Goal: Task Accomplishment & Management: Use online tool/utility

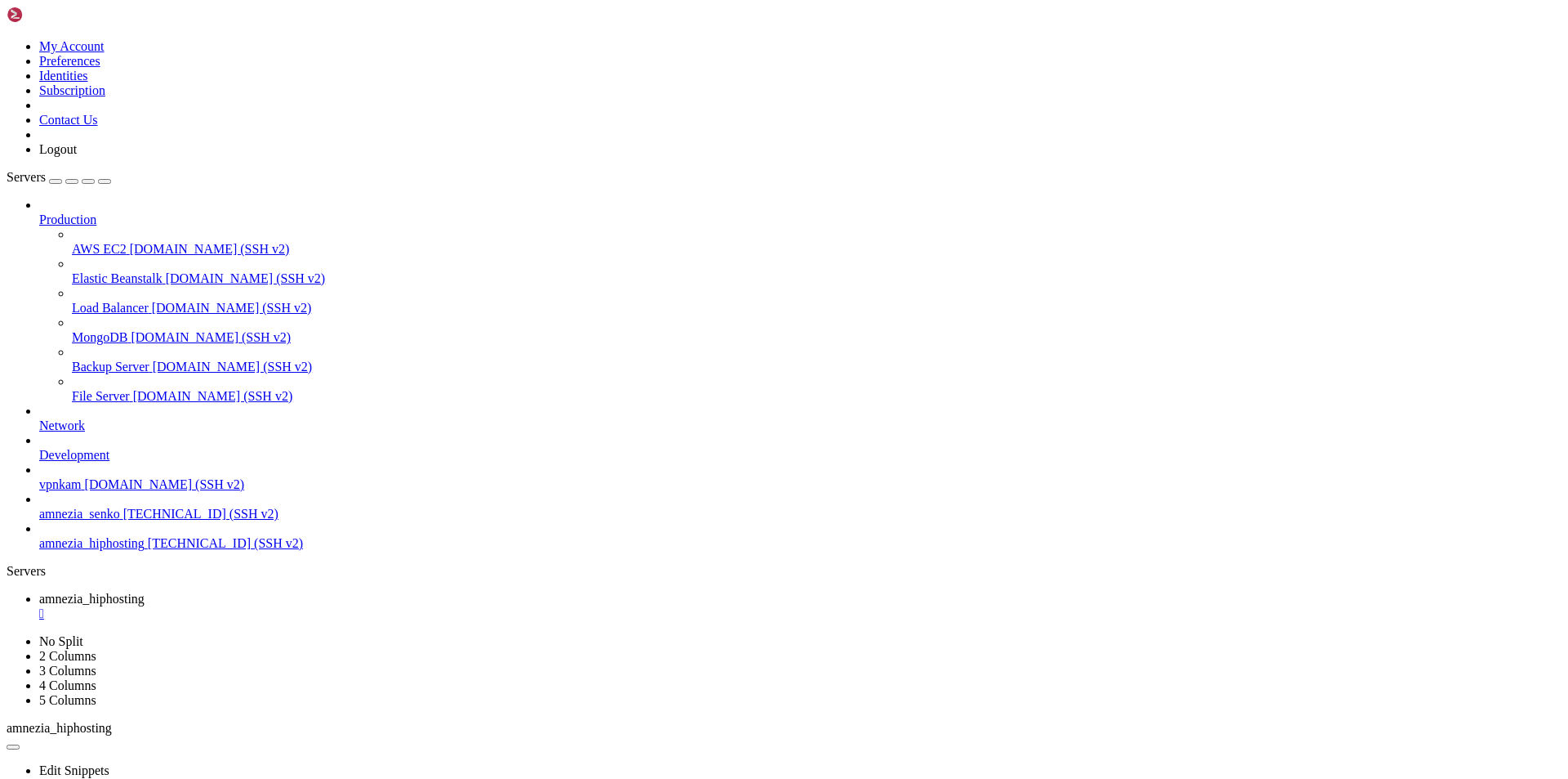
scroll to position [17169, 0]
drag, startPoint x: 13, startPoint y: 1101, endPoint x: 201, endPoint y: 1530, distance: 468.4
copy div "[Interface] [Peer] PublicKey = v9r1lhhBMB9Xv63lY2EWMkOiON59jysYGVyV1sqGuFg= Pre…"
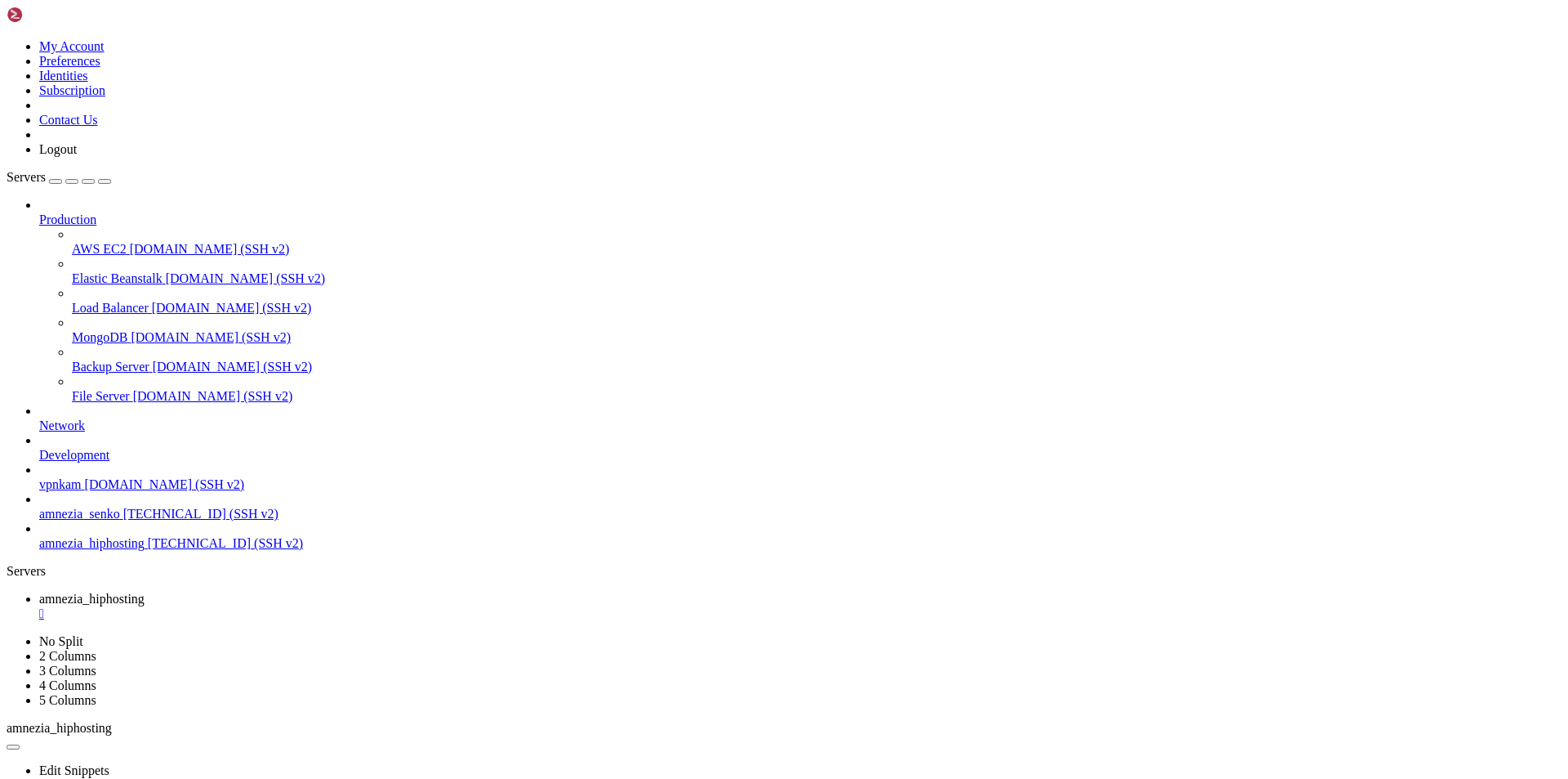
drag, startPoint x: 13, startPoint y: 1101, endPoint x: 201, endPoint y: 1530, distance: 468.4
copy div "[Interface] PresharedKey = ZIjcXj7oMLgnWzPuWdP9ZwS18fP0r+u9eqW6Ry3QpiQ= [Peer] …"
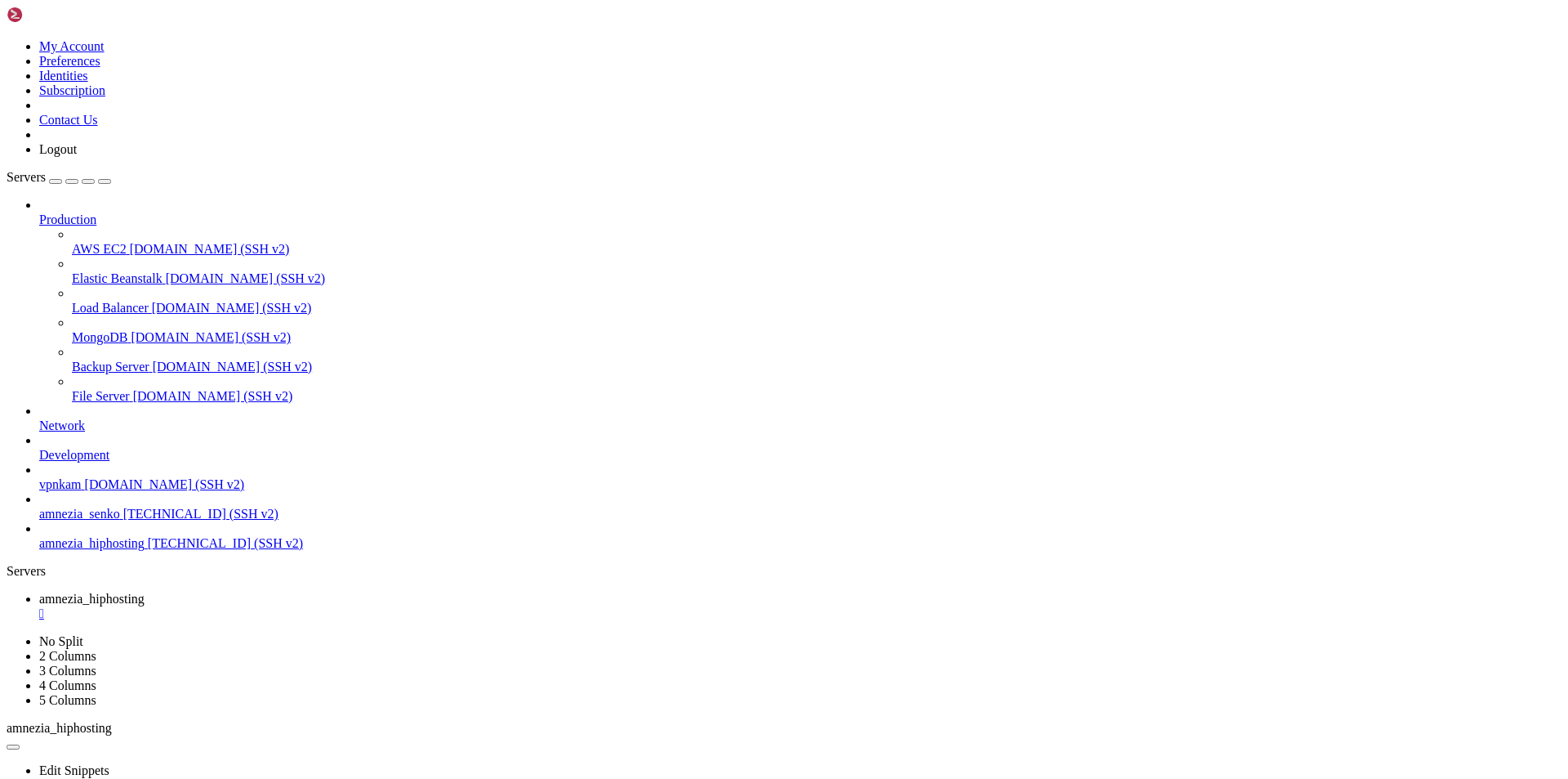
drag, startPoint x: 13, startPoint y: 1015, endPoint x: 195, endPoint y: 1526, distance: 542.4
copy div "[Interface] PublicKey = IZcSE1Lz7T3uL3Hr6cJ5bvauhNZcXmD6JfC0I0ag7gU= [Peer] Pub…"
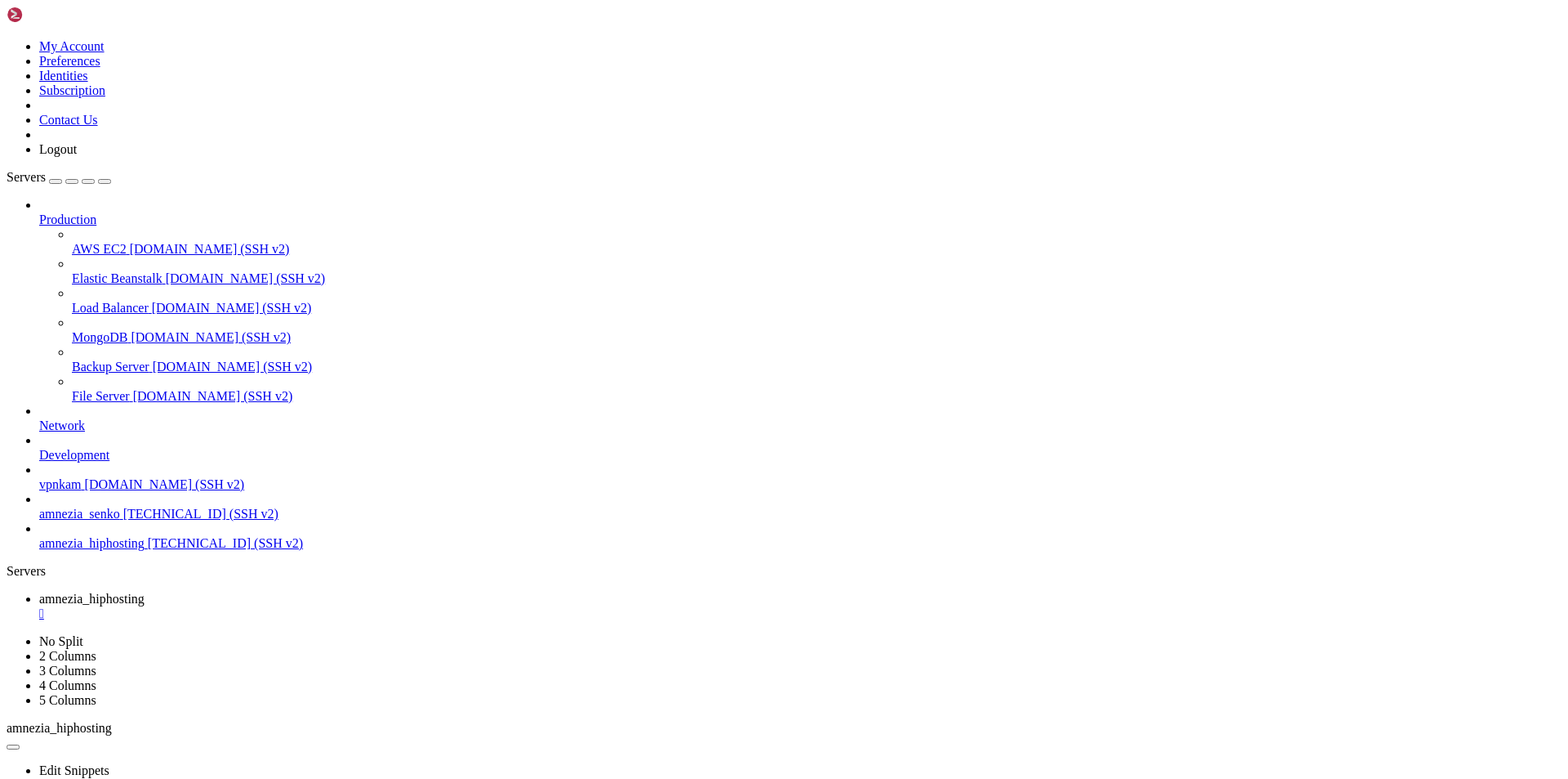
drag, startPoint x: 13, startPoint y: 1013, endPoint x: 206, endPoint y: 1531, distance: 552.8
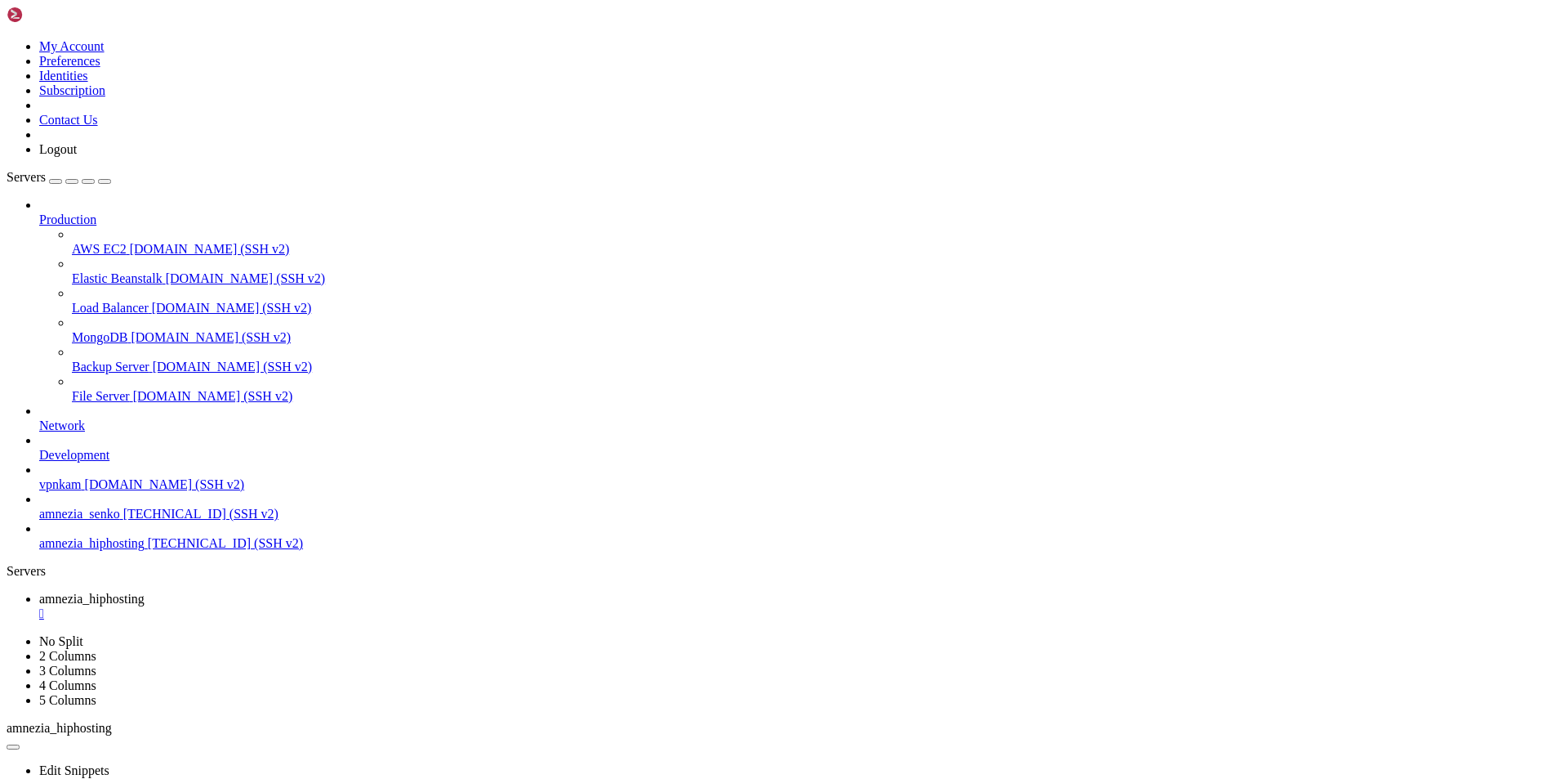
drag, startPoint x: 15, startPoint y: 1017, endPoint x: 198, endPoint y: 1521, distance: 536.2
copy div "[Interface] S2 = 99 [Peer] PublicKey = gV9QsSM4e13O7+V02SJPxo+5N5YLqPs2ESkMl474…"
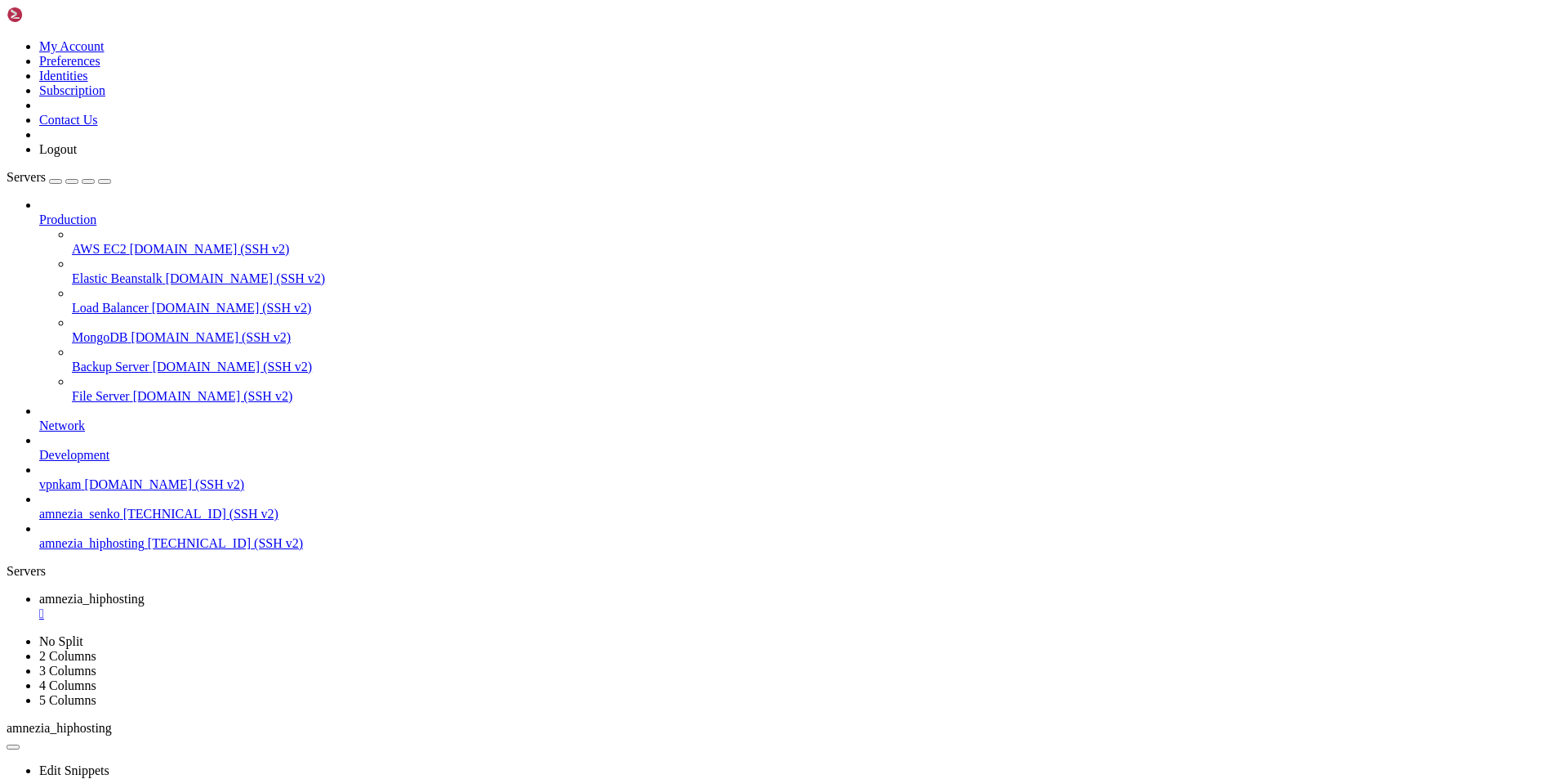
drag, startPoint x: 15, startPoint y: 1088, endPoint x: 201, endPoint y: 1523, distance: 473.1
copy div "[Interface] [Peer] PublicKey = HcmoWkWHbmLql0SjMnpMOZ3H1WcGxZRvbNspZr/XJVc= Pre…"
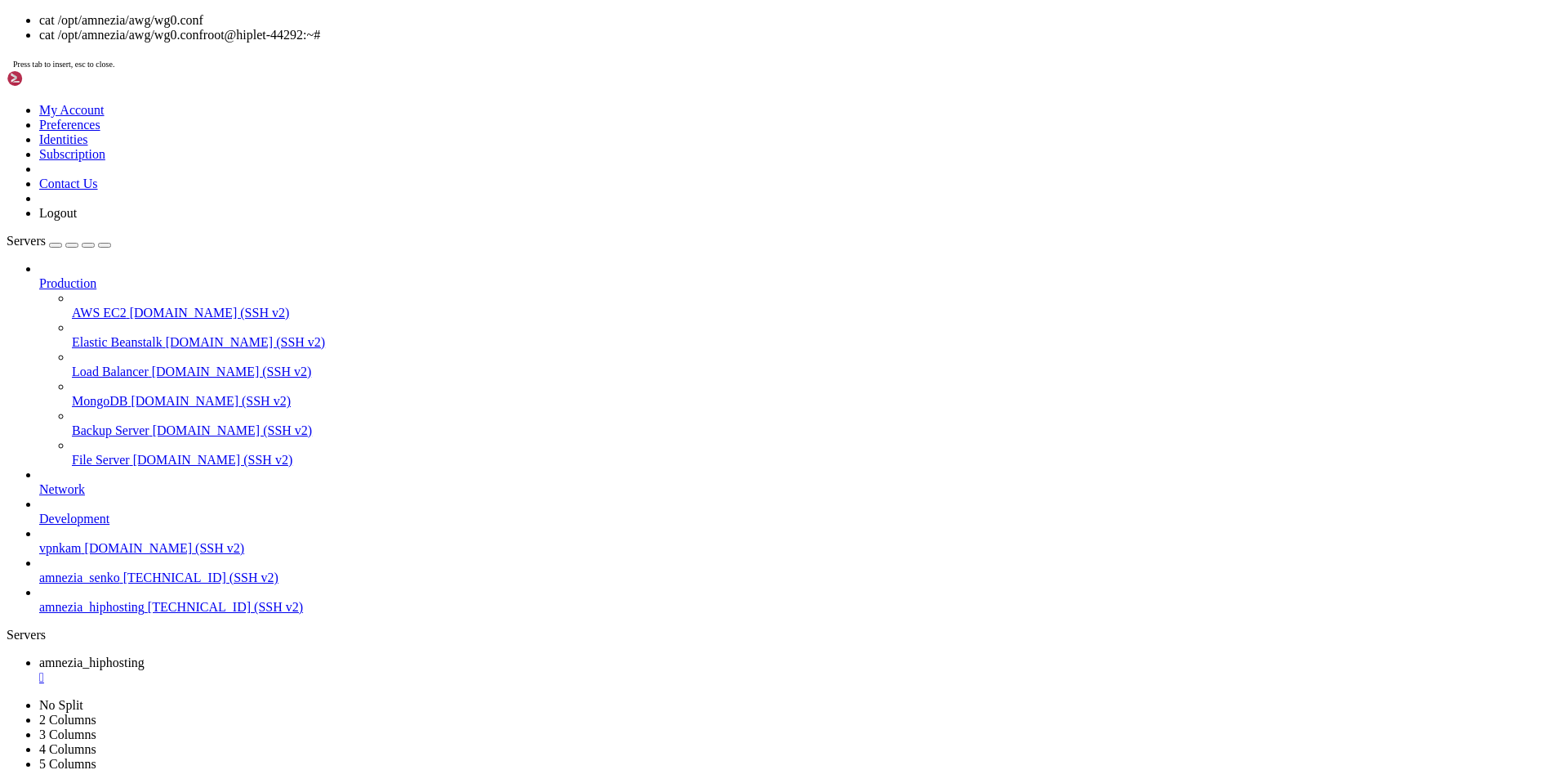
scroll to position [40854, 0]
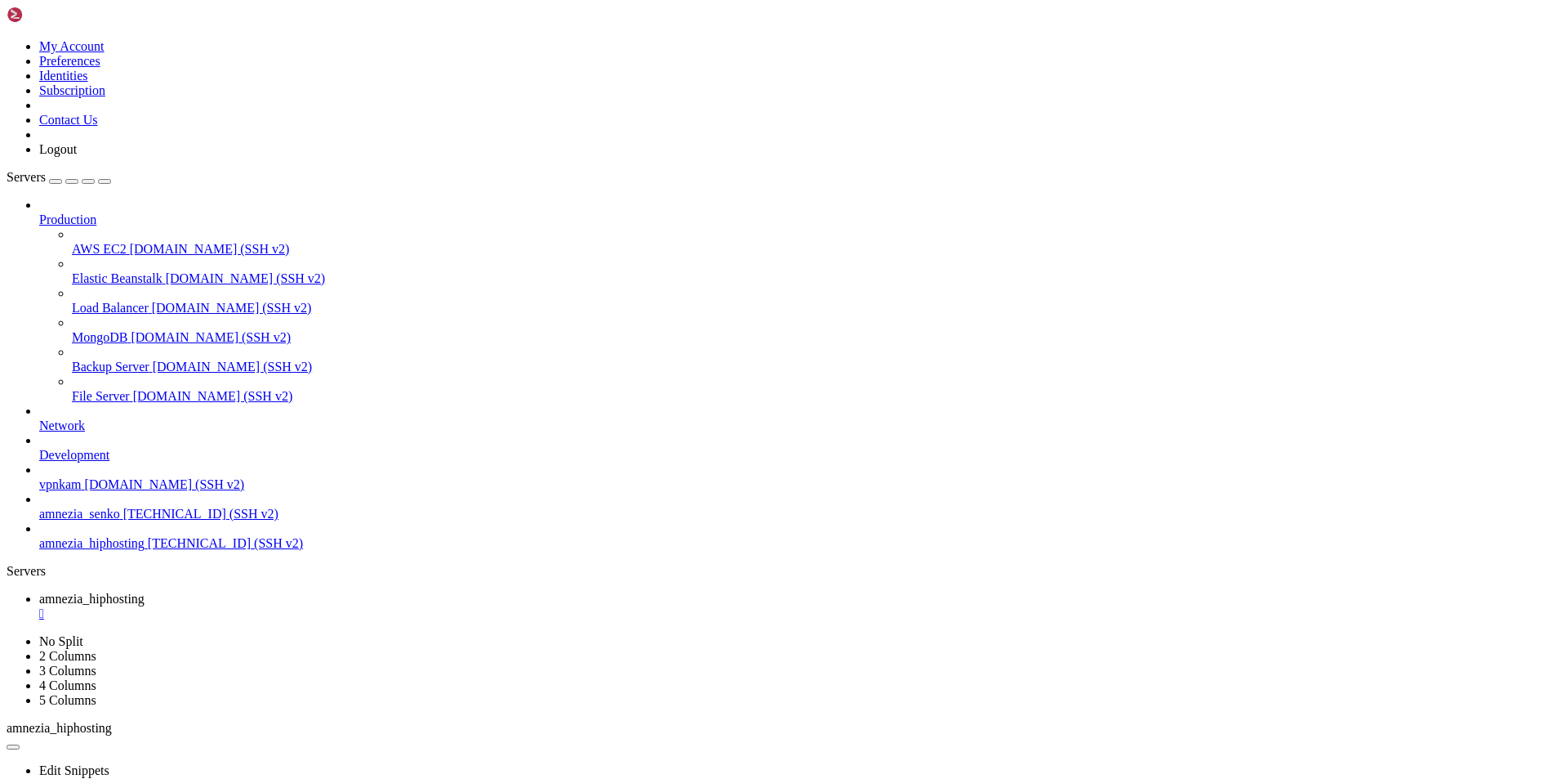
drag, startPoint x: 13, startPoint y: 1025, endPoint x: 201, endPoint y: 1526, distance: 535.1
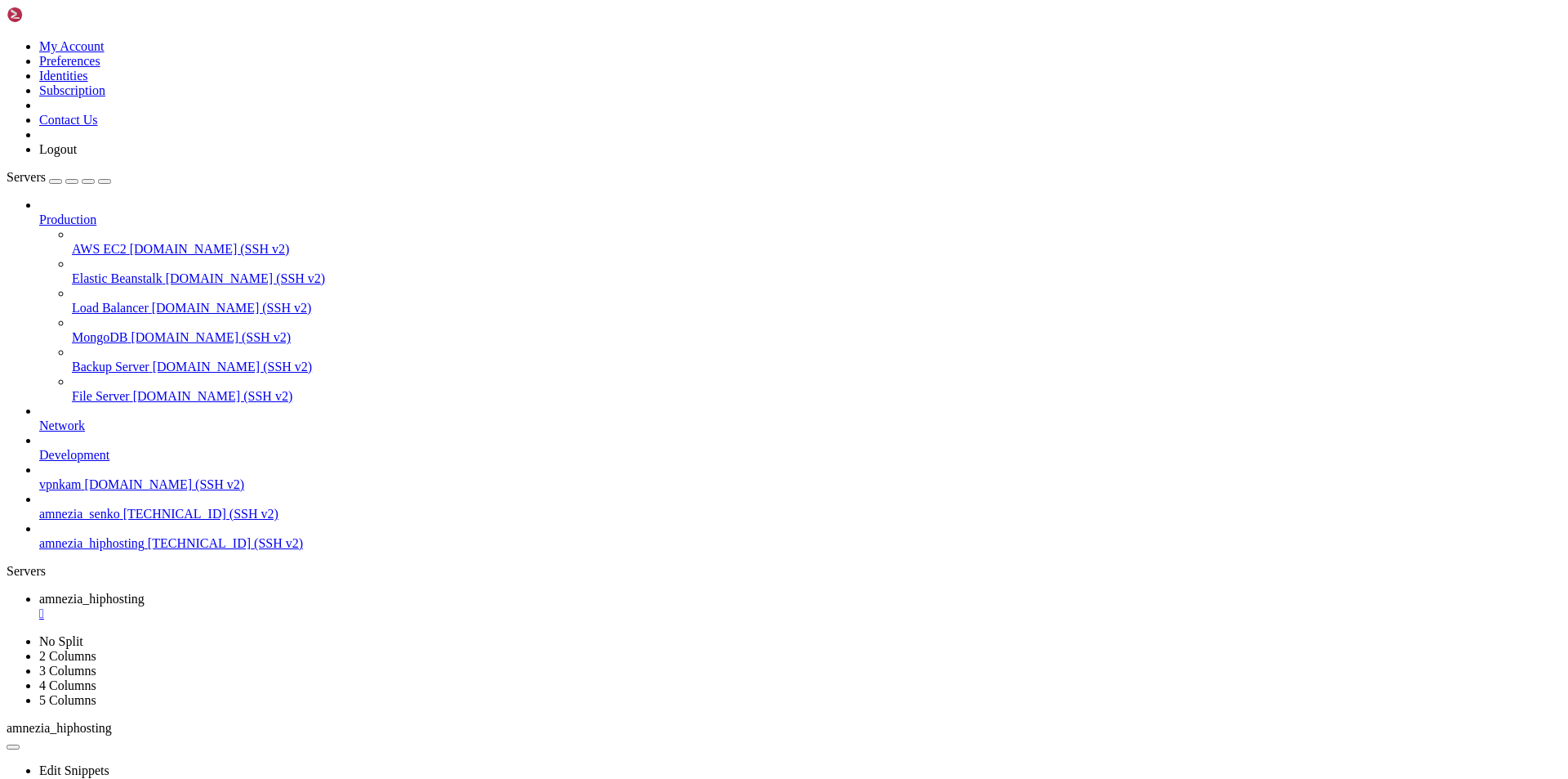
copy div "[Interface] [Peer] PublicKey = v9r1lhhBMB9Xv63lY2EWMkOiON59jysYGVyV1sqGuFg= Pre…"
drag, startPoint x: 13, startPoint y: 1029, endPoint x: 198, endPoint y: 1524, distance: 528.4
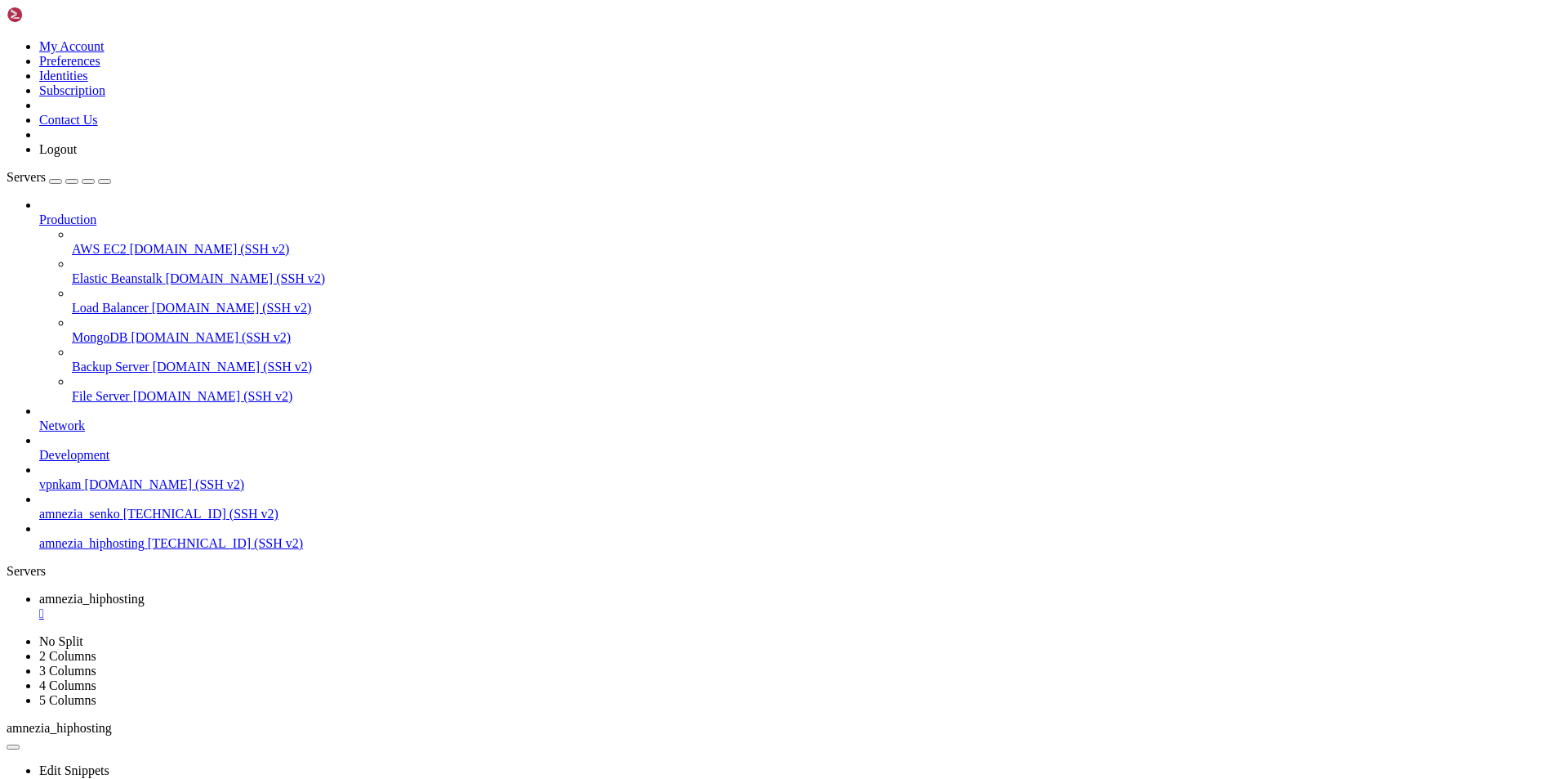
copy div "[Interface] [Peer] [Peer] PublicKey = v9r1lhhBMB9Xv63lY2EWMkOiON59jysYGVyV1sqGu…"
drag, startPoint x: 13, startPoint y: 1191, endPoint x: 195, endPoint y: 1525, distance: 380.4
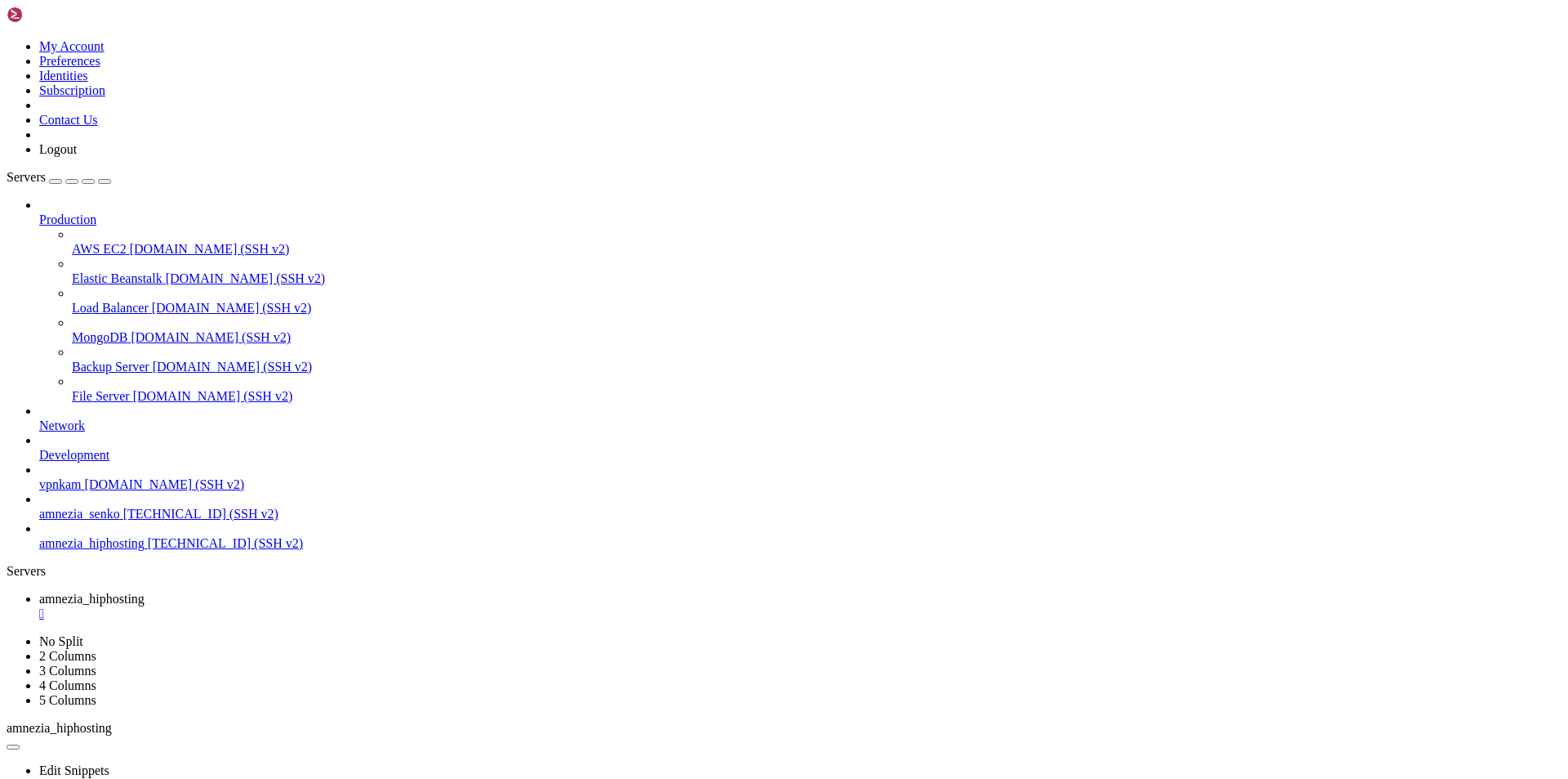
scroll to position [52483, 0]
copy div "[Interface] H2 = 788306181 [Peer] PublicKey = v9r1lhhBMB9Xv63lY2EWMkOiON59jysYG…"
drag, startPoint x: 15, startPoint y: 1099, endPoint x: 202, endPoint y: 1522, distance: 462.5
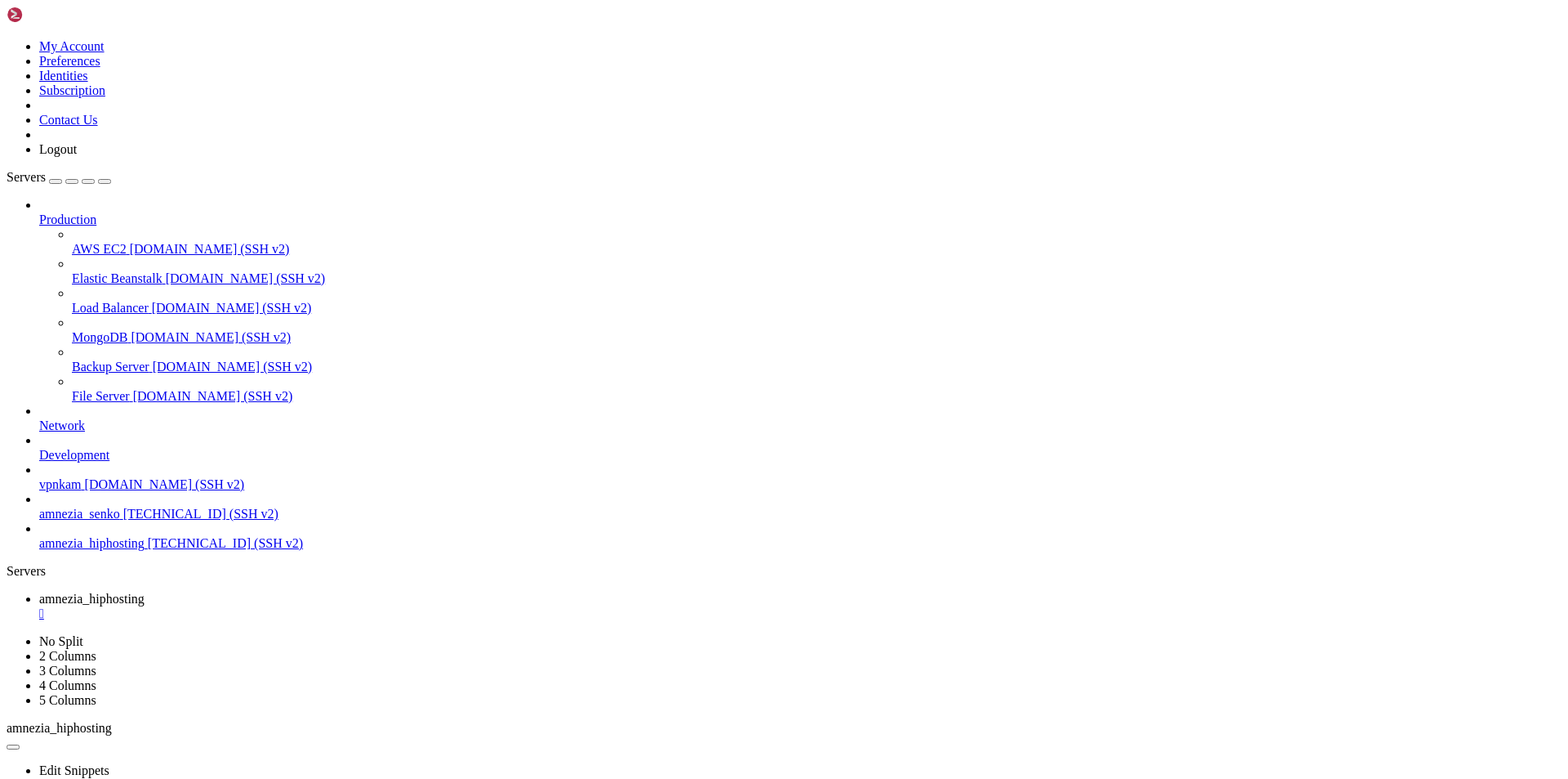
copy div "[Interface] PublicKey = 7u1L2+3pityA6R4Sm1SxkcucNNoTi2vnhanM1Y/0USg= [Peer] Pub…"
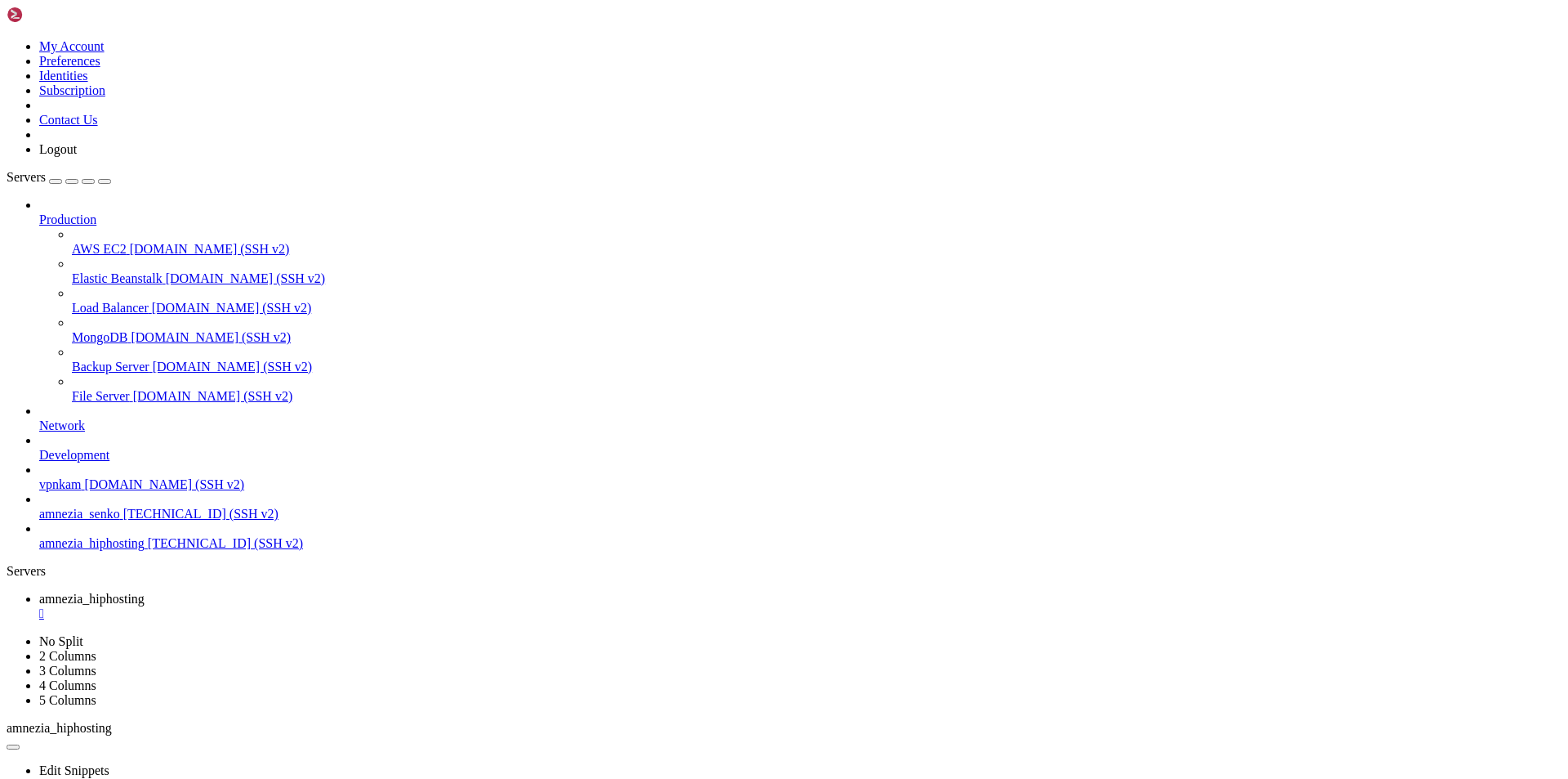
drag, startPoint x: 13, startPoint y: 1029, endPoint x: 199, endPoint y: 1529, distance: 533.5
copy div "[Interface] S2 = 99 [Peer] PublicKey = v9r1lhhBMB9Xv63lY2EWMkOiON59jysYGVyV1sqG…"
click at [111, 520] on span "amnezia_senko" at bounding box center [79, 513] width 81 height 14
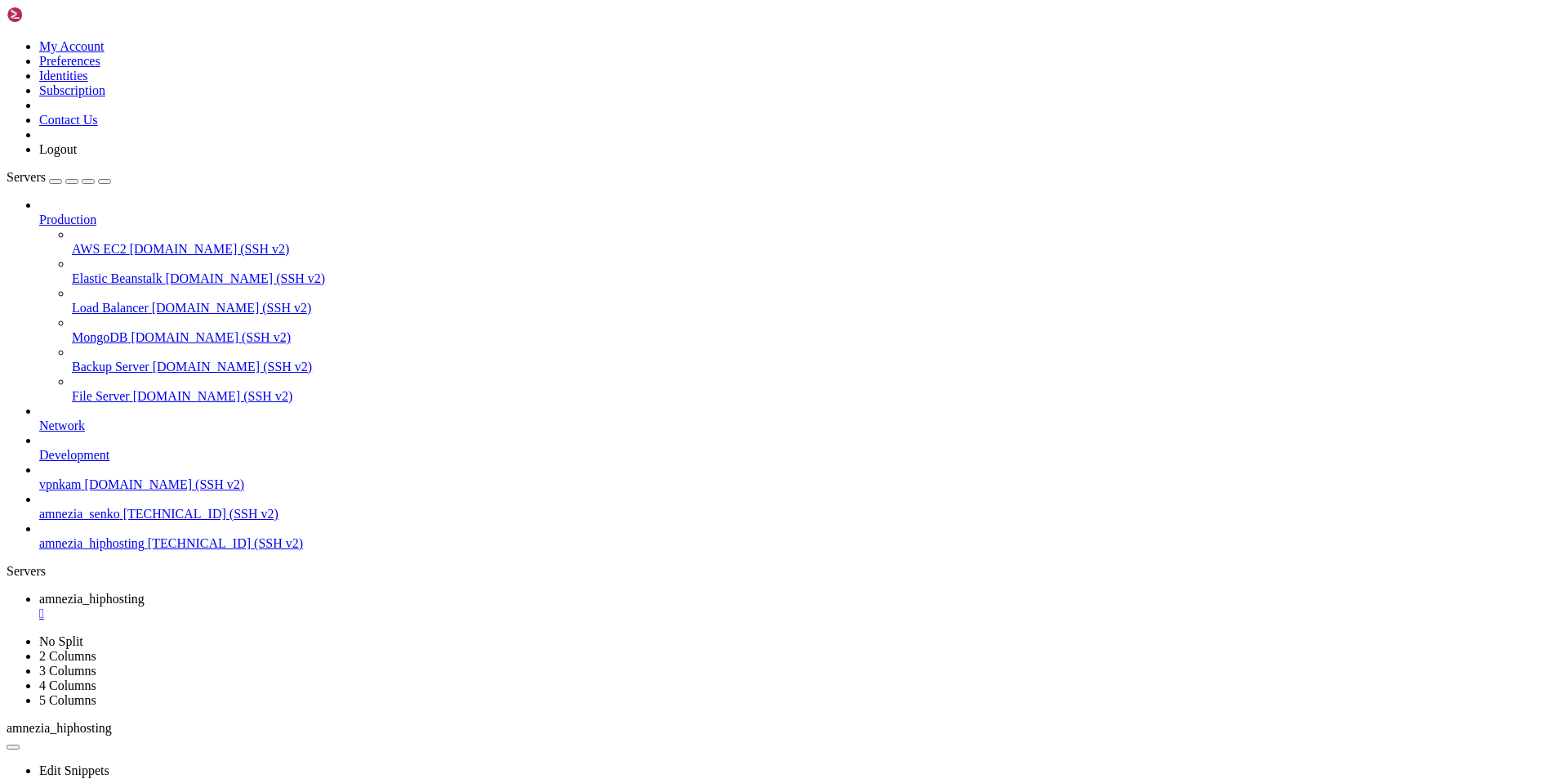
click at [111, 520] on span "amnezia_senko" at bounding box center [79, 513] width 81 height 14
click at [343, 606] on div "" at bounding box center [800, 614] width 1523 height 15
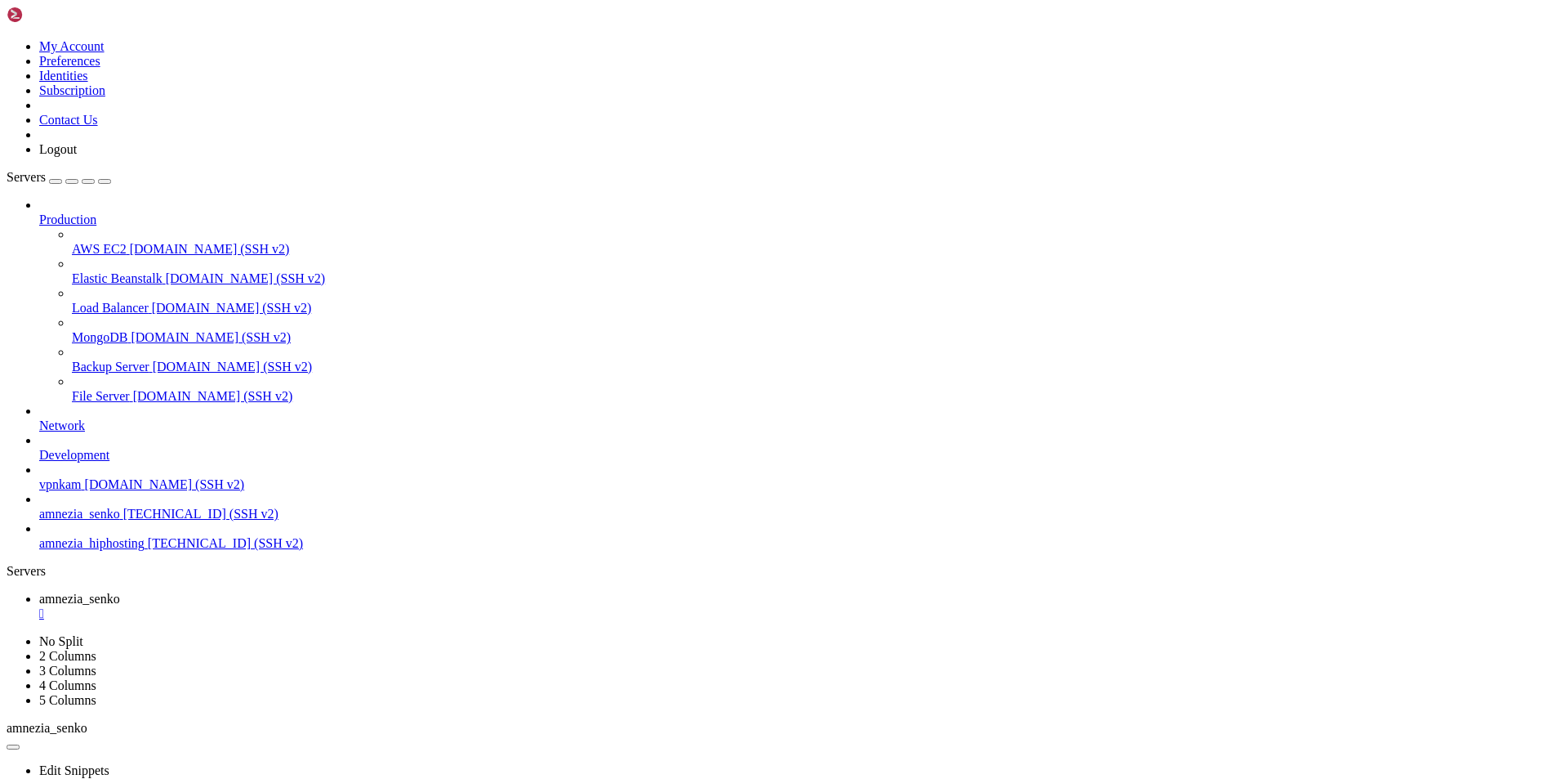
drag, startPoint x: 13, startPoint y: 1084, endPoint x: 194, endPoint y: 1528, distance: 479.5
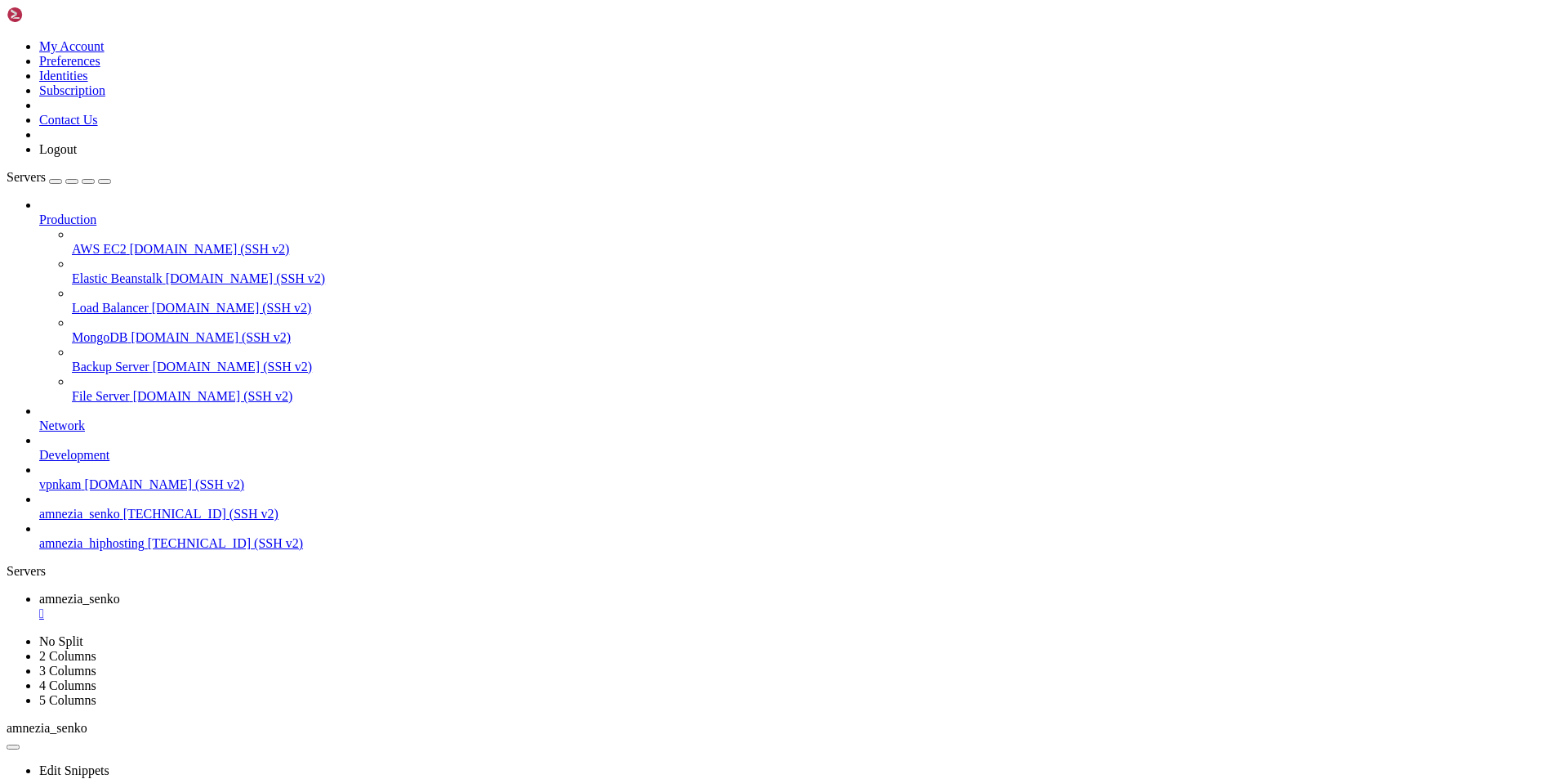
scroll to position [4295, 0]
